Goal: Task Accomplishment & Management: Manage account settings

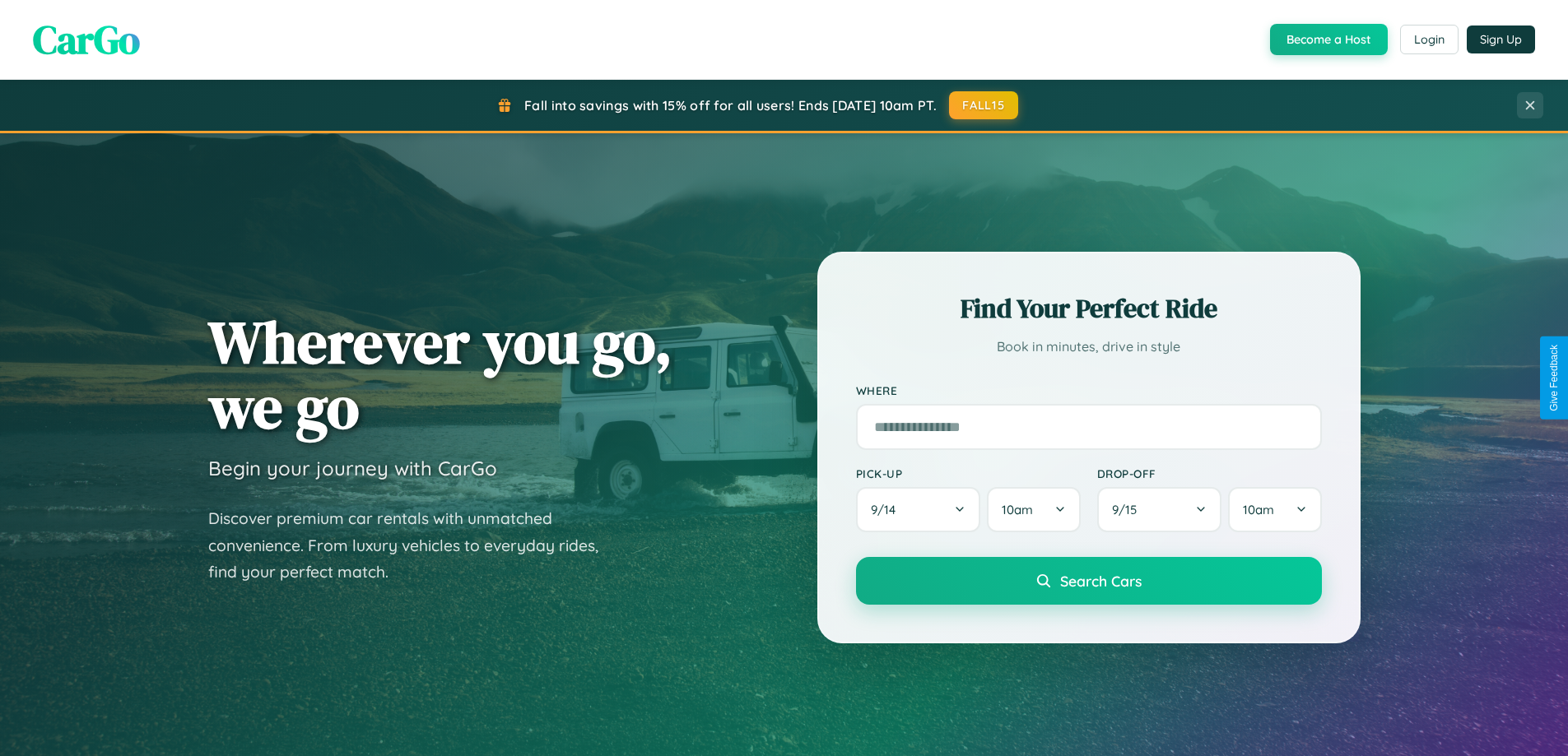
scroll to position [709, 0]
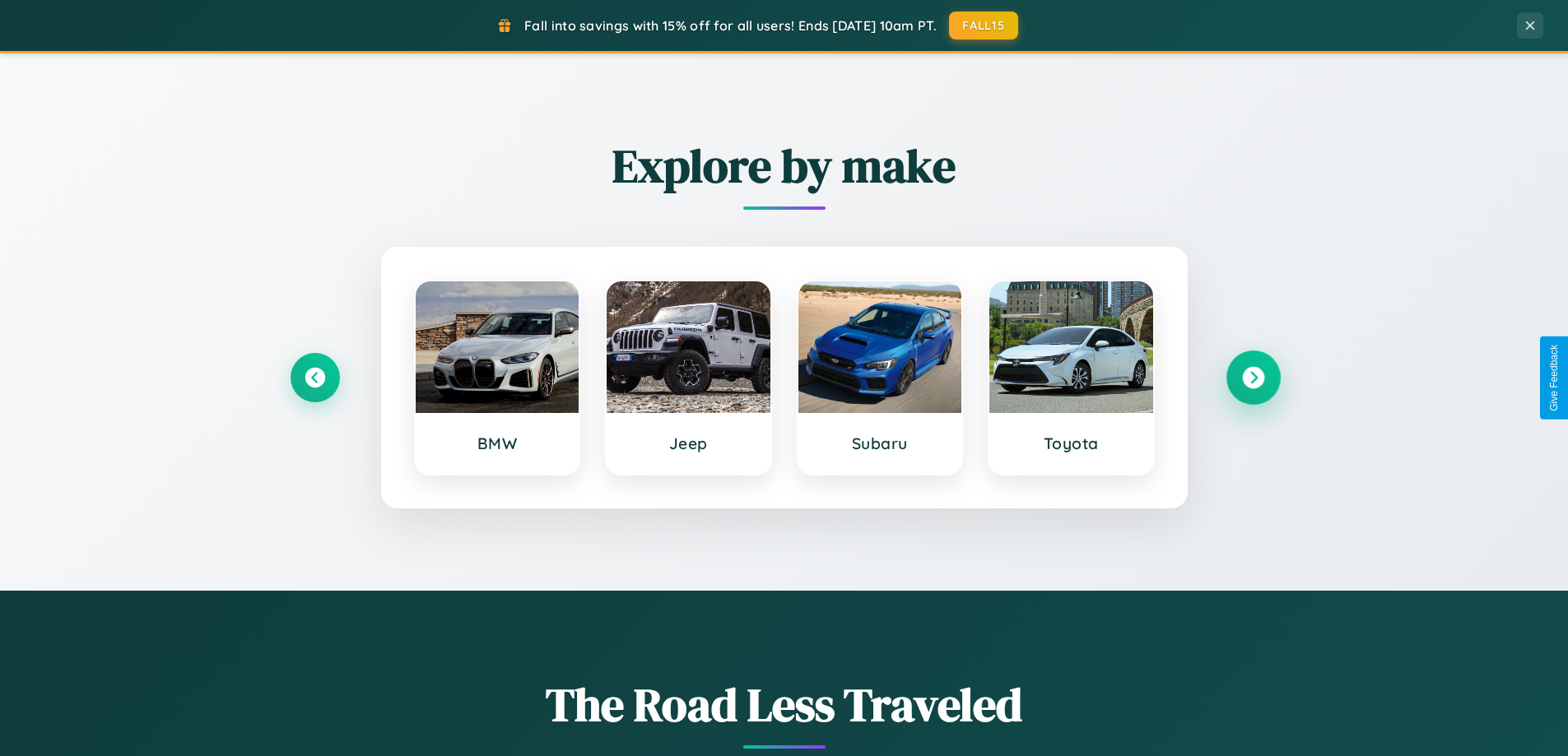
click at [1253, 378] on icon at bounding box center [1253, 378] width 23 height 23
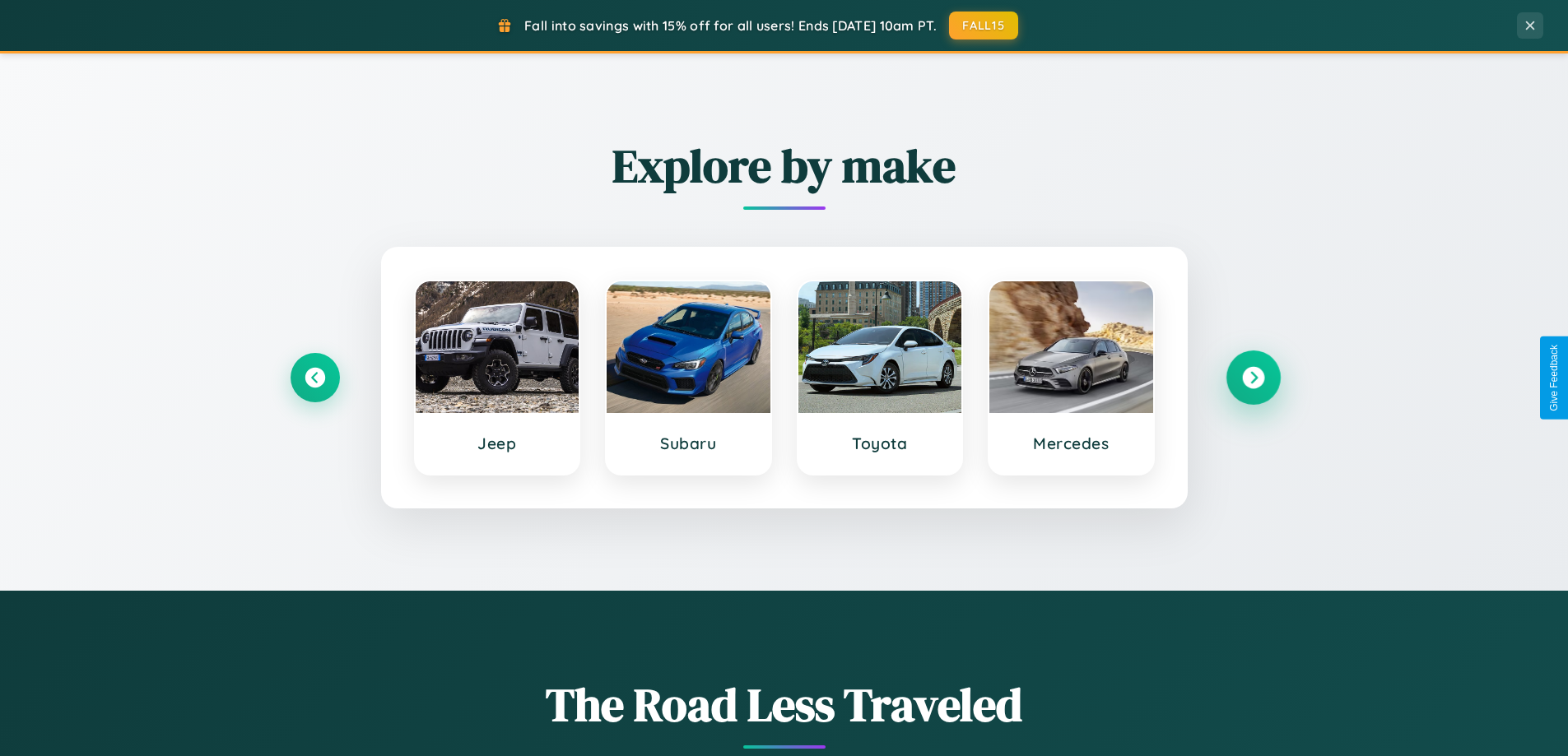
click at [1253, 378] on icon at bounding box center [1253, 378] width 23 height 23
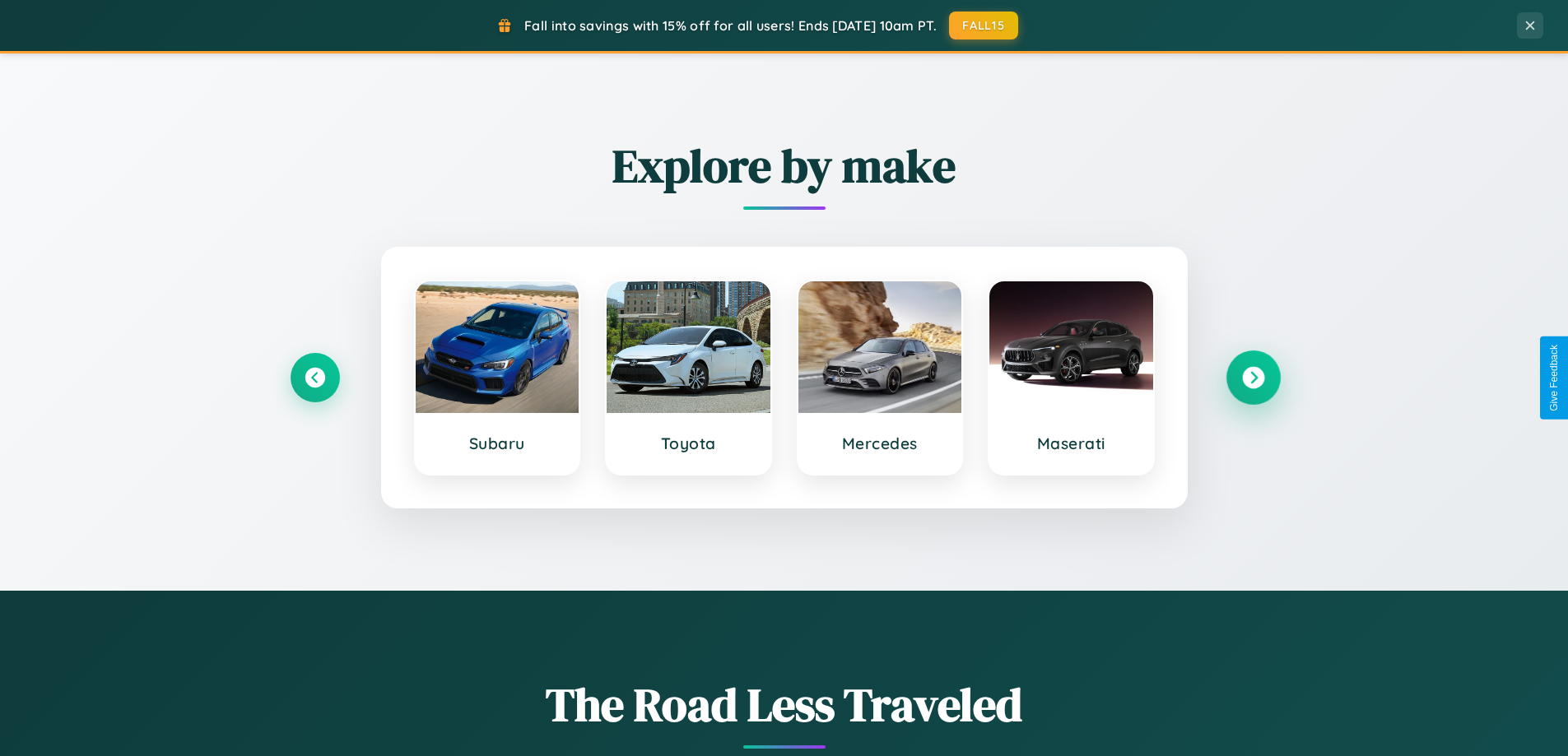
click at [1253, 378] on icon at bounding box center [1253, 378] width 23 height 23
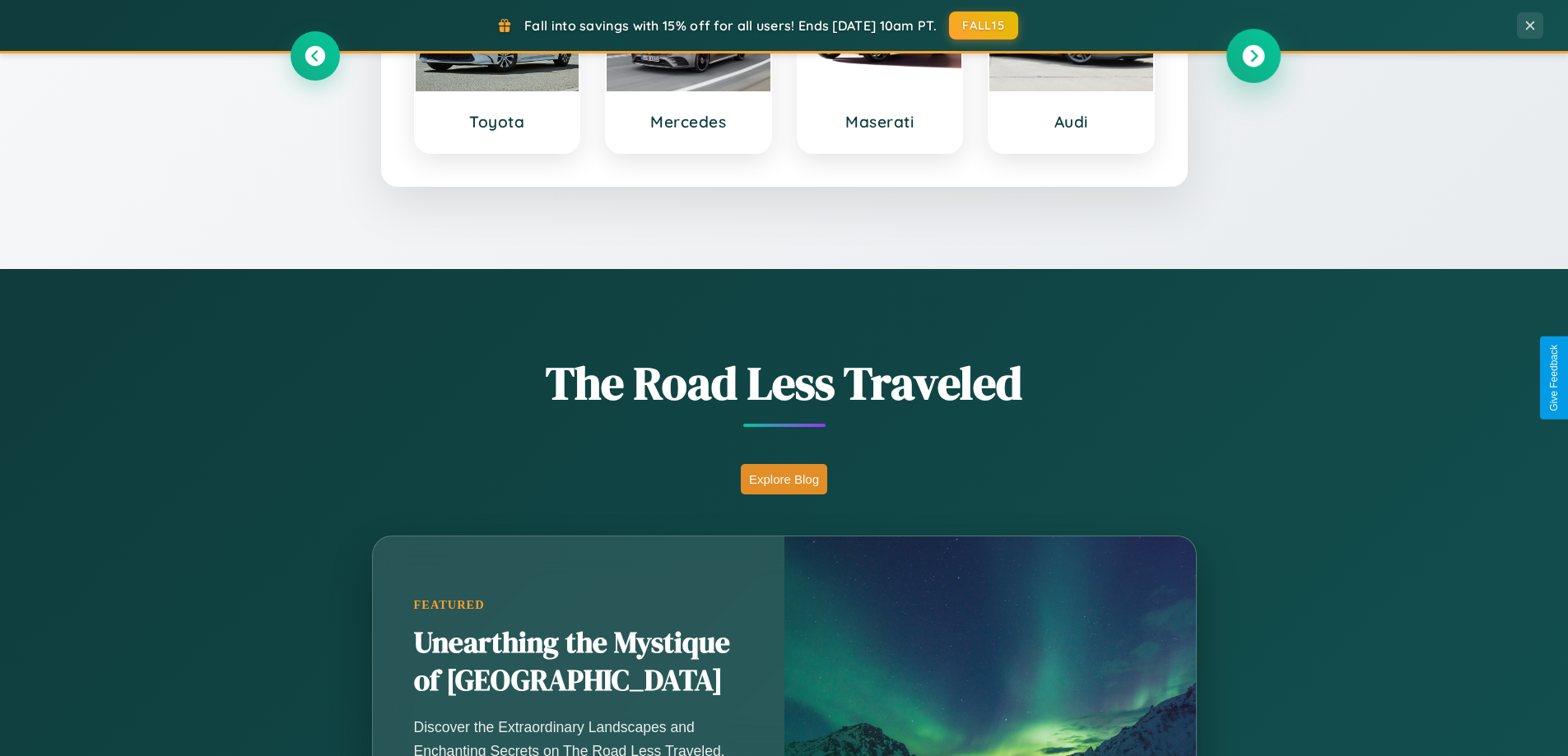
scroll to position [1132, 0]
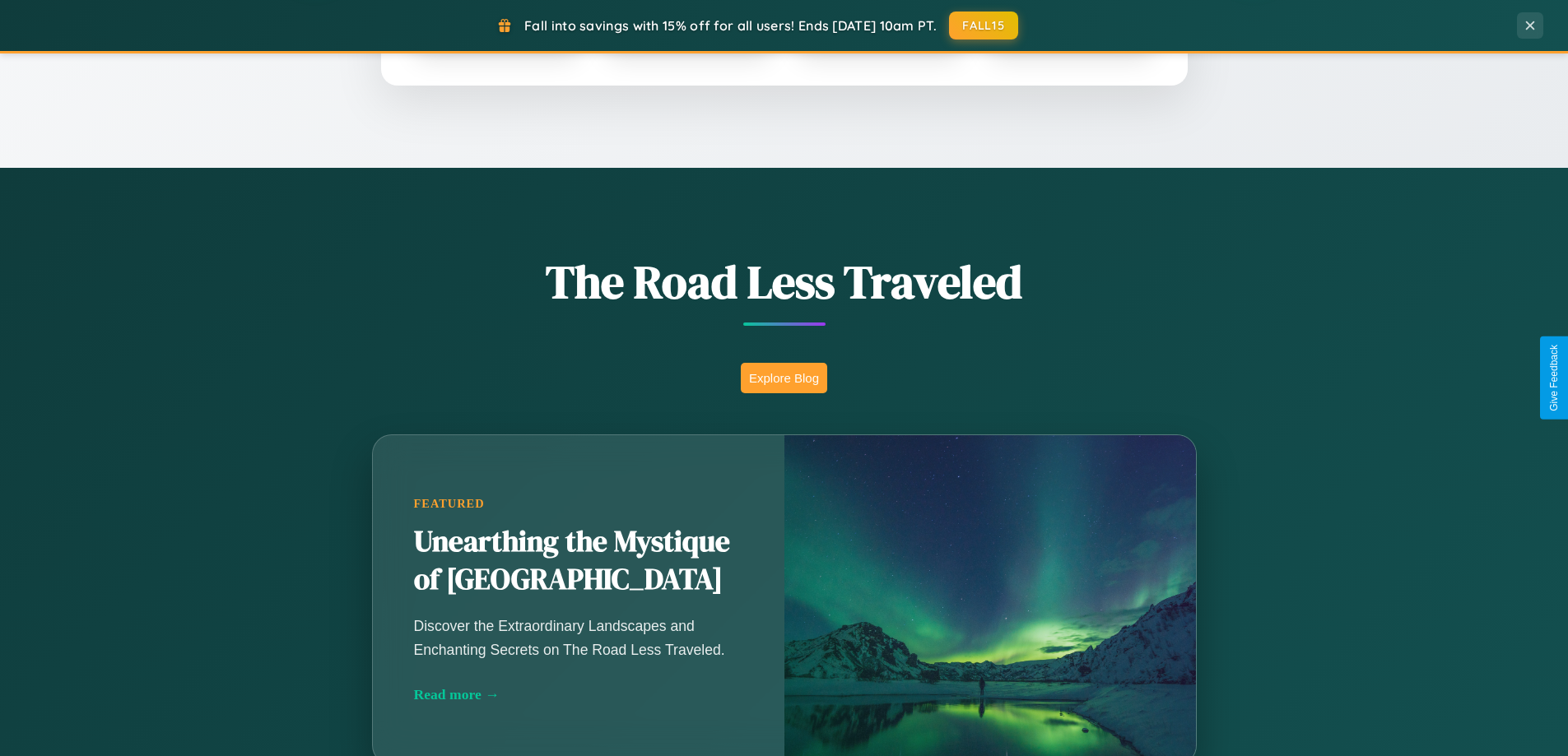
click at [784, 378] on button "Explore Blog" at bounding box center [784, 378] width 87 height 31
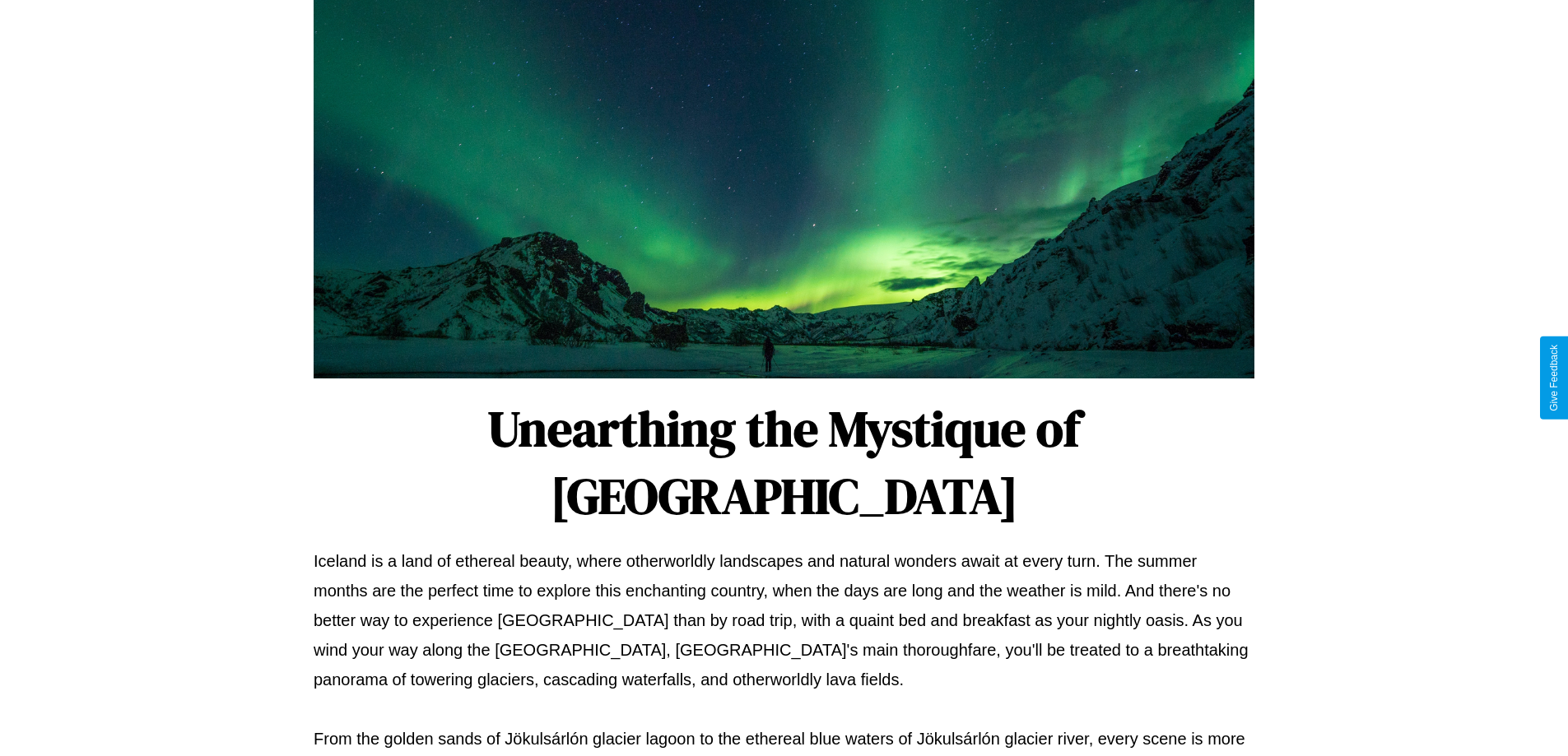
scroll to position [533, 0]
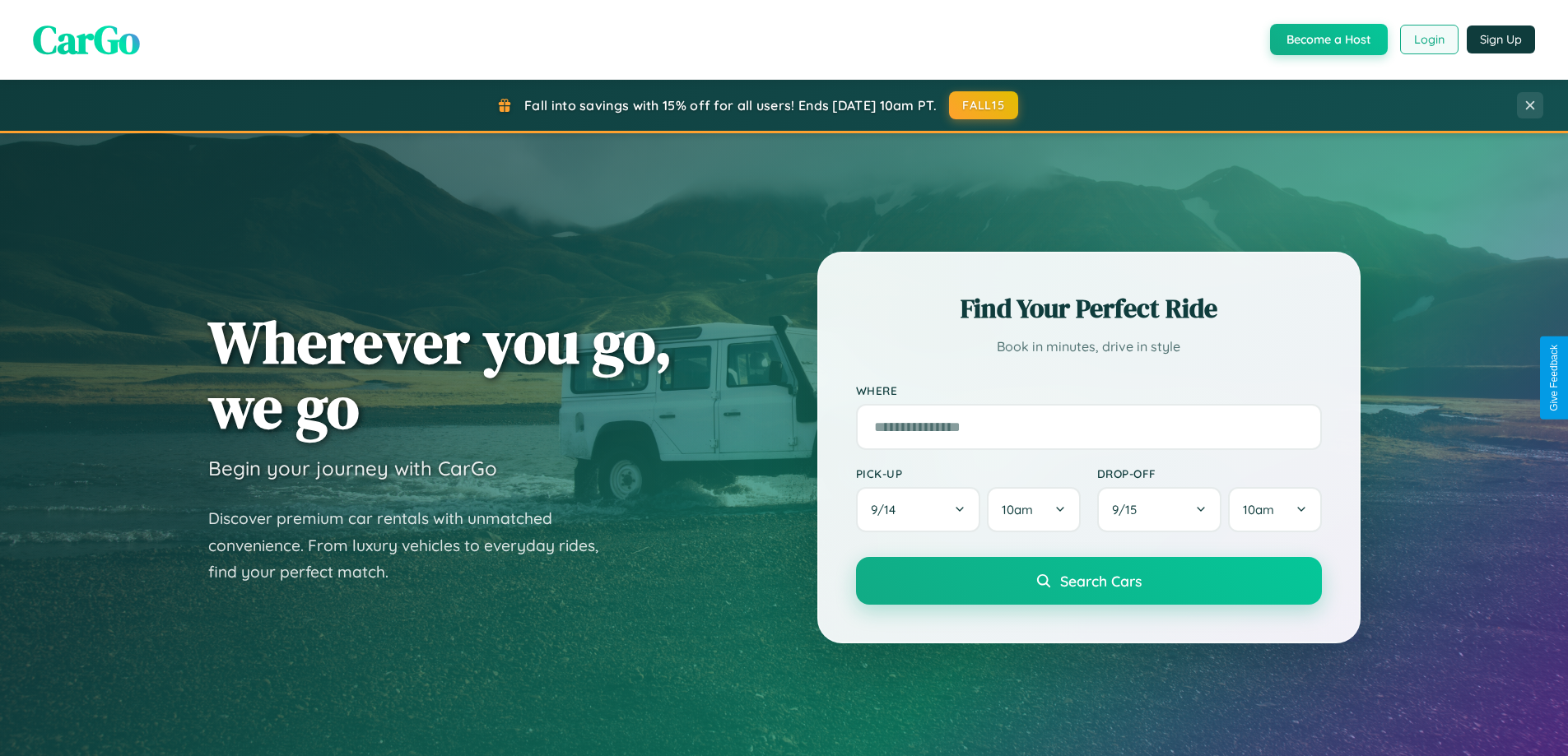
click at [1429, 40] on button "Login" at bounding box center [1430, 39] width 59 height 30
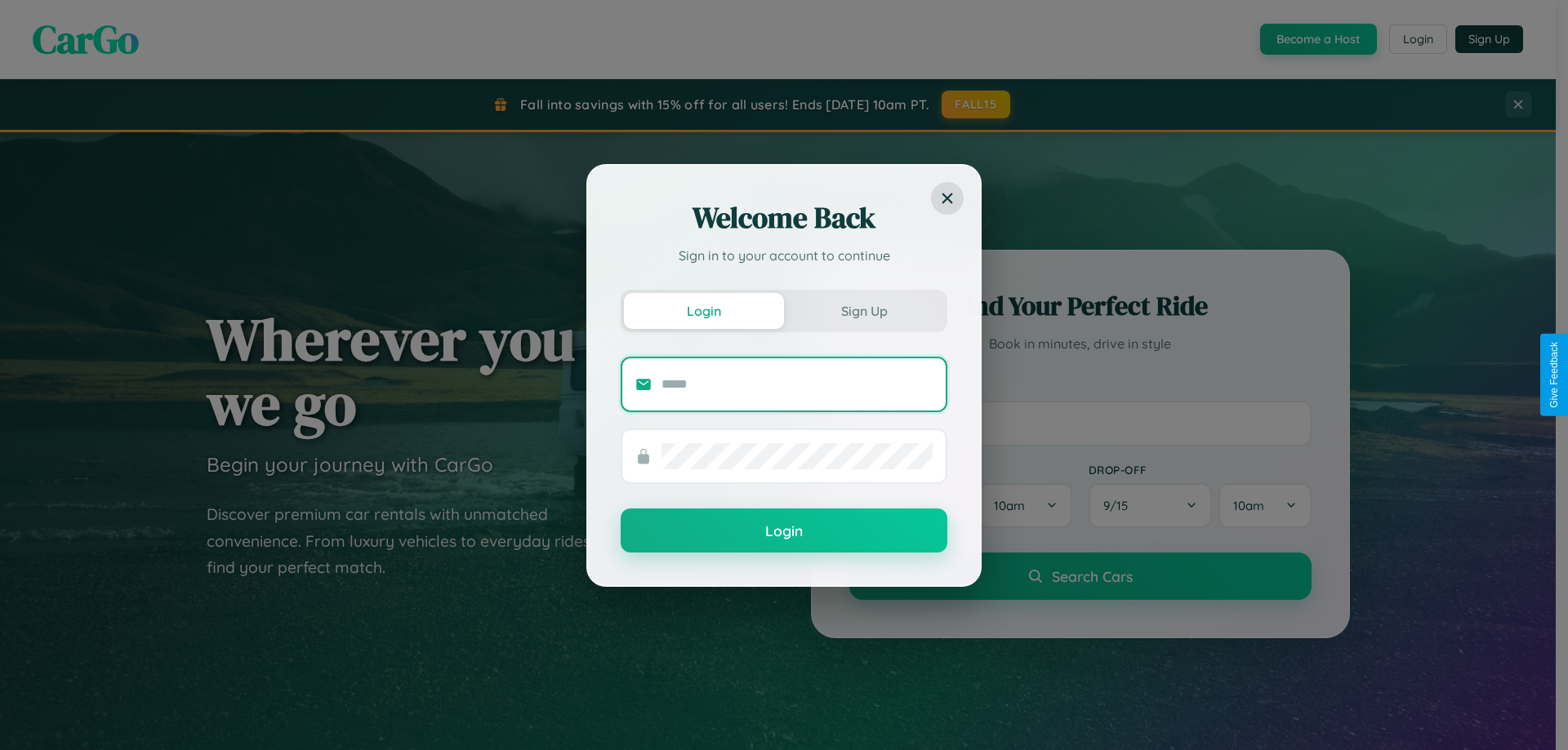
click at [797, 384] on input "text" at bounding box center [797, 384] width 271 height 26
type input "**********"
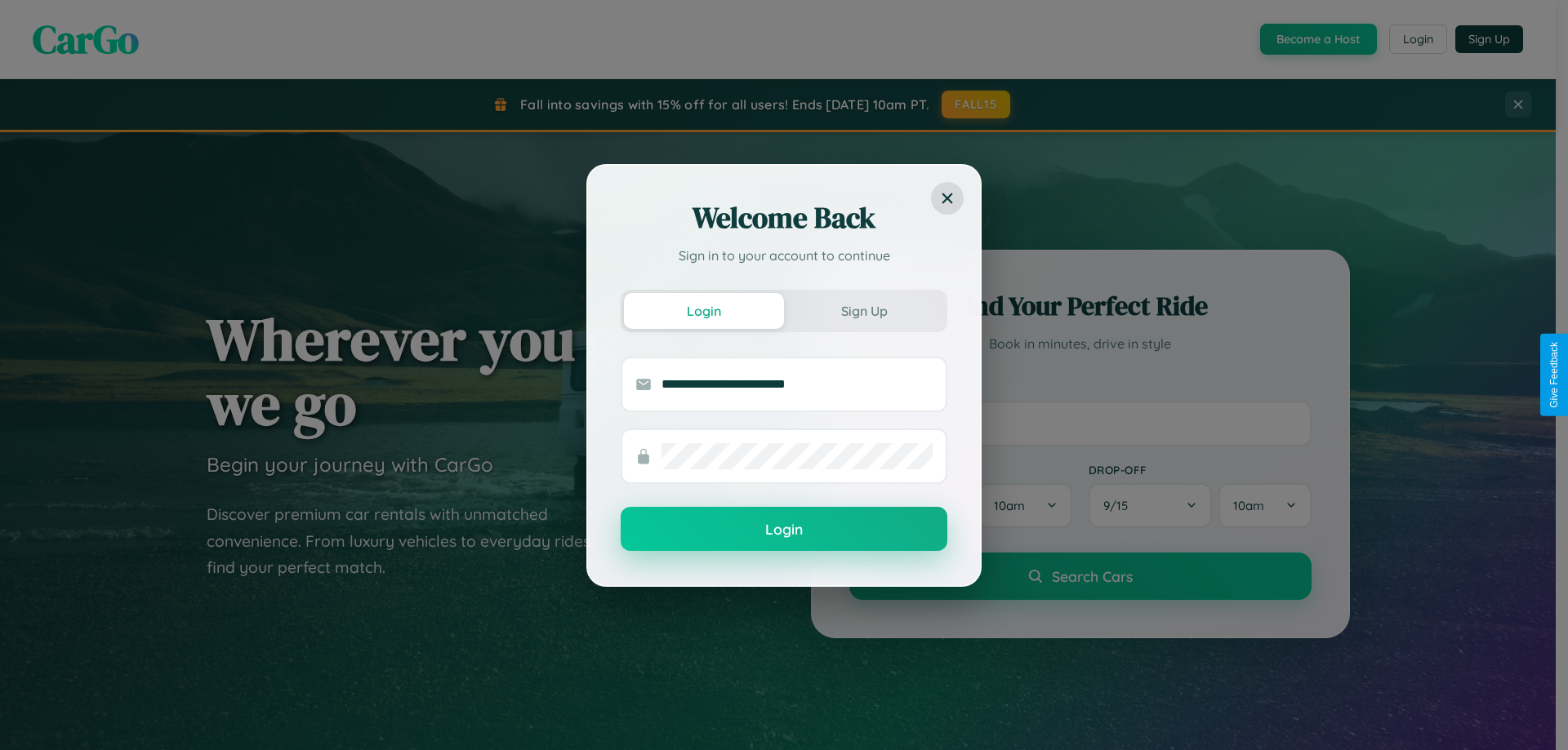
click at [784, 529] on button "Login" at bounding box center [784, 528] width 327 height 44
